Goal: Navigation & Orientation: Find specific page/section

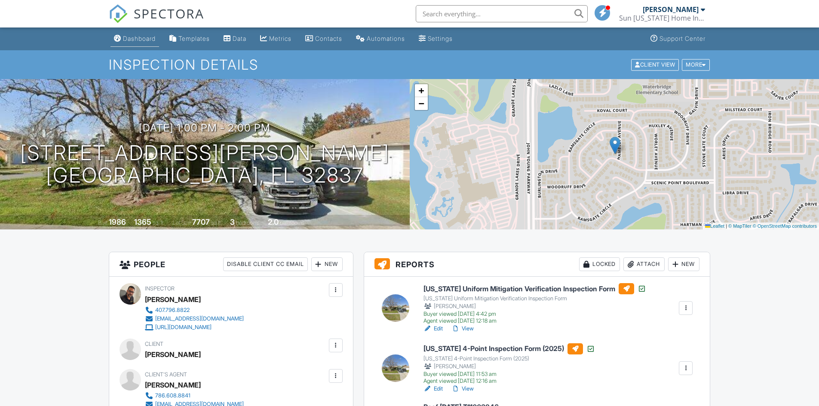
click at [129, 41] on div "Dashboard" at bounding box center [139, 38] width 33 height 7
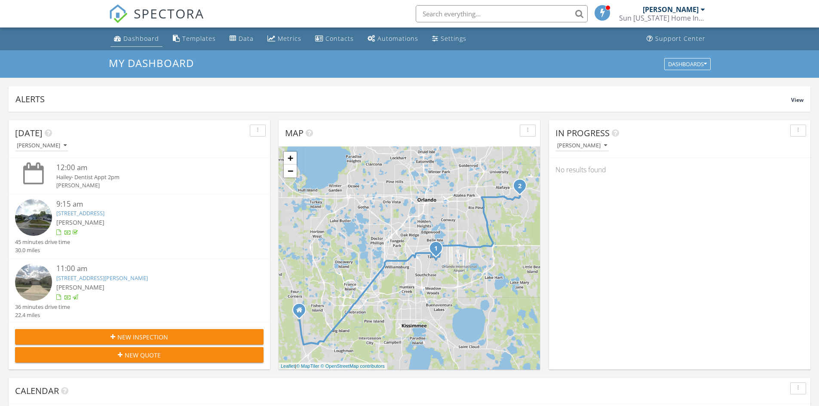
click at [136, 37] on div "Dashboard" at bounding box center [141, 38] width 36 height 8
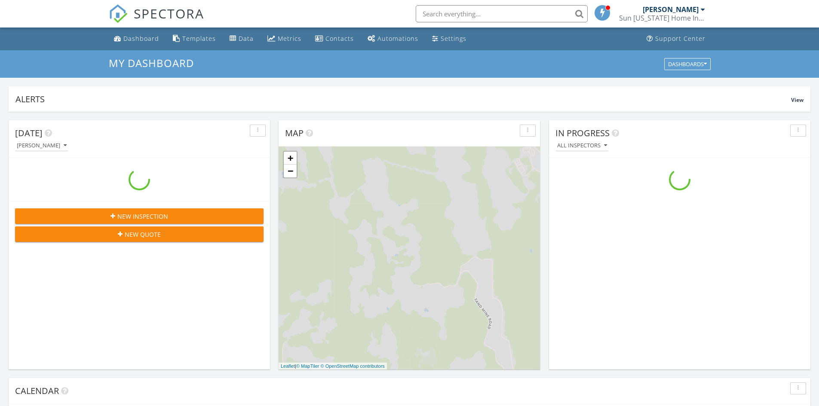
scroll to position [795, 832]
